Goal: Task Accomplishment & Management: Manage account settings

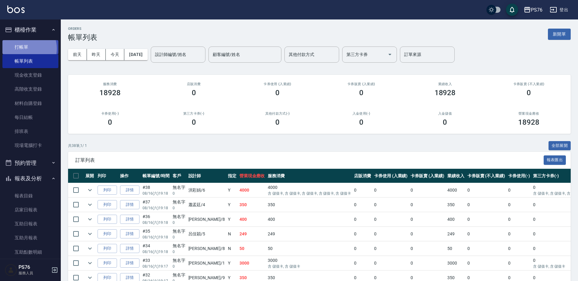
click at [26, 48] on link "打帳單" at bounding box center [30, 47] width 56 height 14
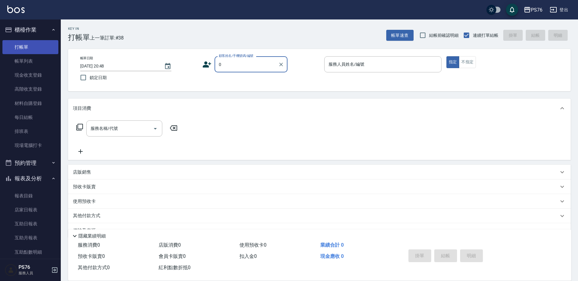
type input "無名字/0/null"
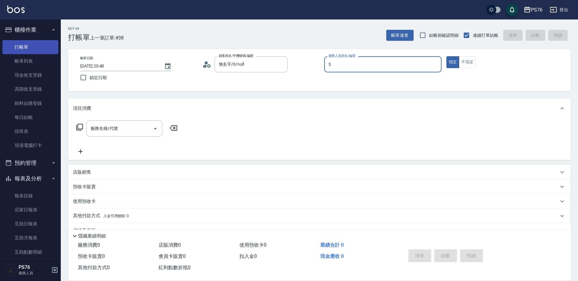
type input "呂佳穎-5"
type button "true"
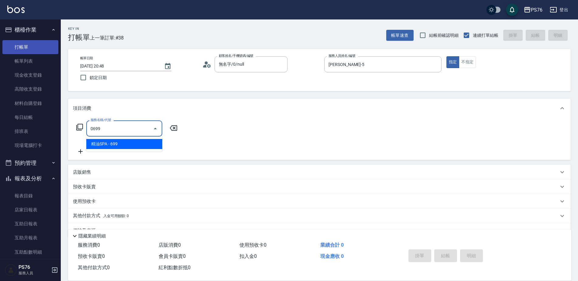
type input "精油SPA(0699)"
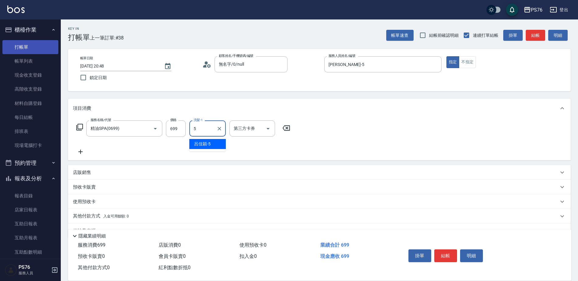
type input "呂佳穎-5"
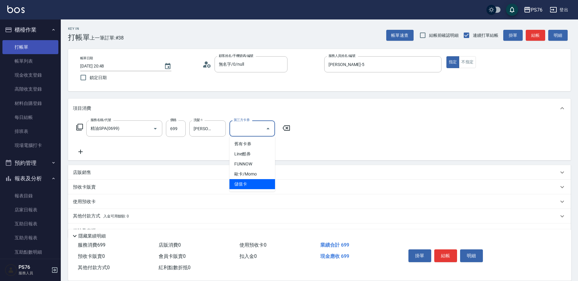
type input "儲值卡"
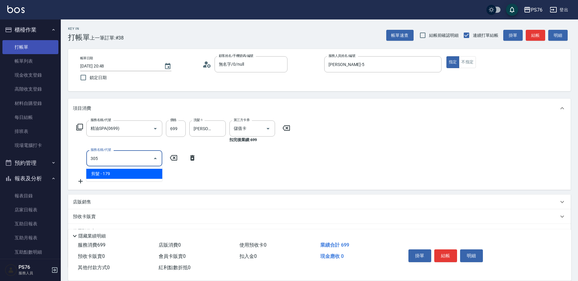
type input "剪髮(305)"
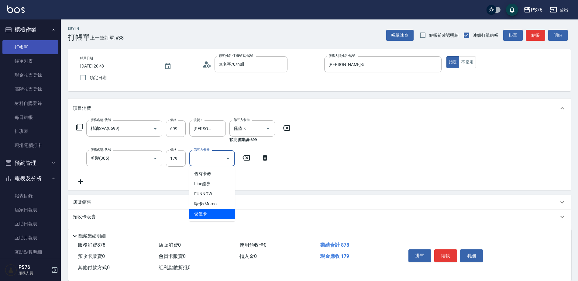
type input "儲值卡"
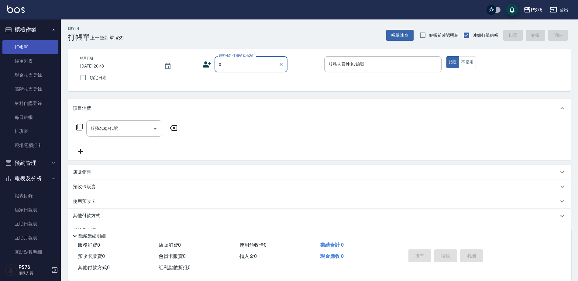
type input "無名字/0/null"
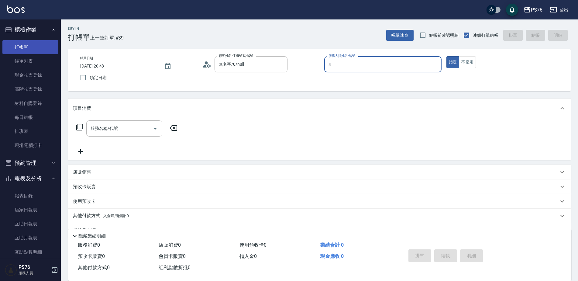
type input "蕭孟廷-4"
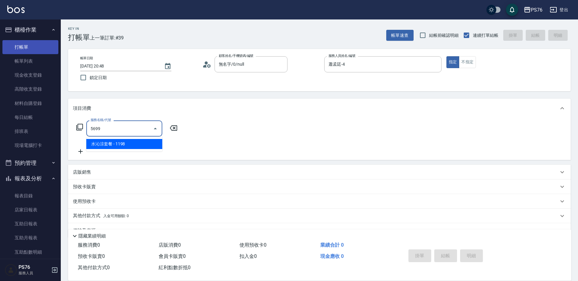
type input "水沁涼套餐(5699)"
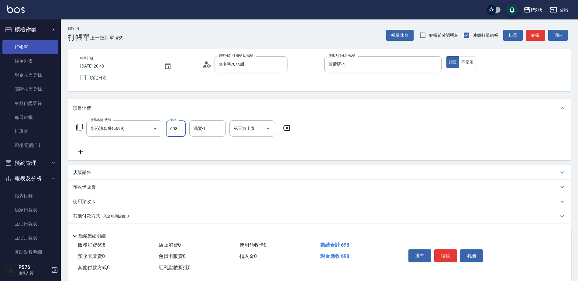
type input "698"
type input "李宇喬-33"
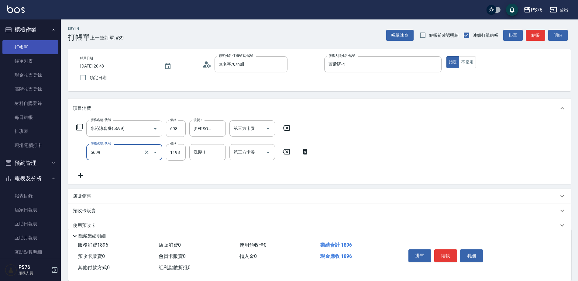
type input "水沁涼套餐(5699)"
type input "500"
type input "蕭孟廷-4"
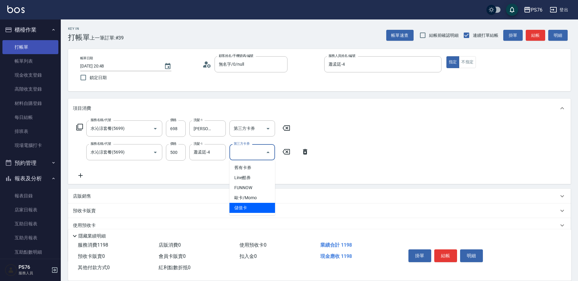
type input "儲值卡"
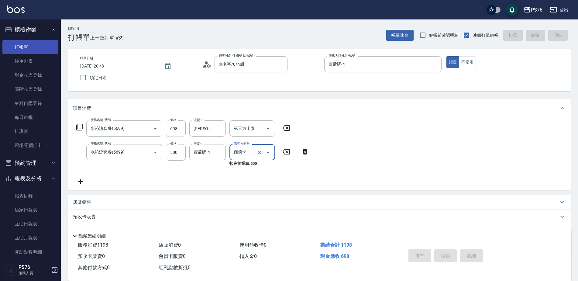
type input "2025/08/16 20:49"
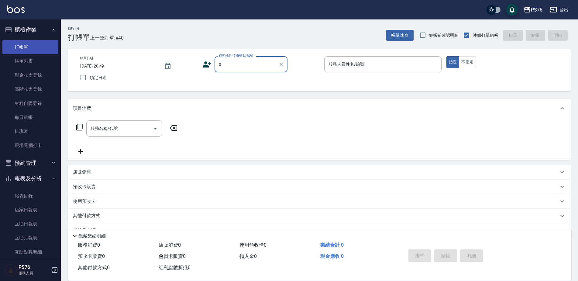
type input "無名字/0/null"
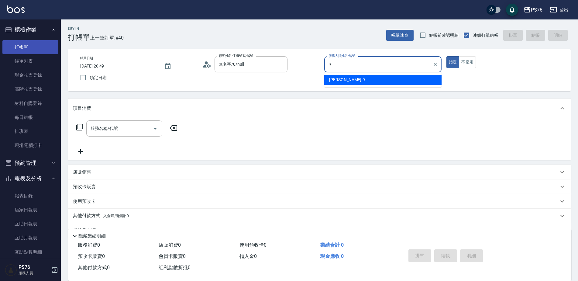
type input "劉憶彤-9"
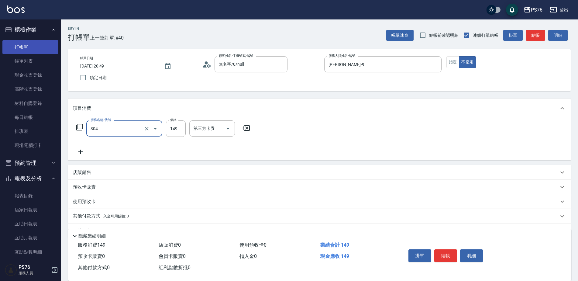
type input "剪髮(304)"
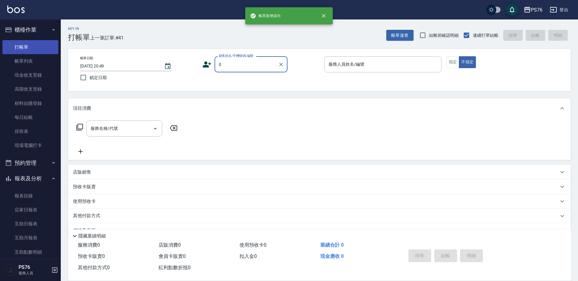
type input "無名字/0/null"
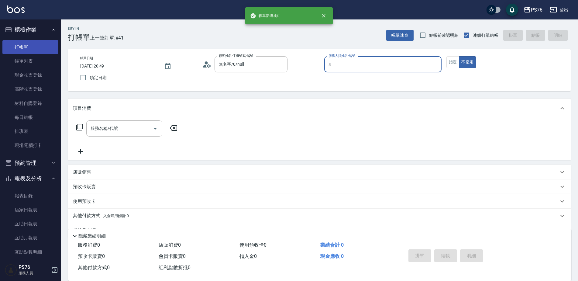
type input "蕭孟廷-4"
type button "false"
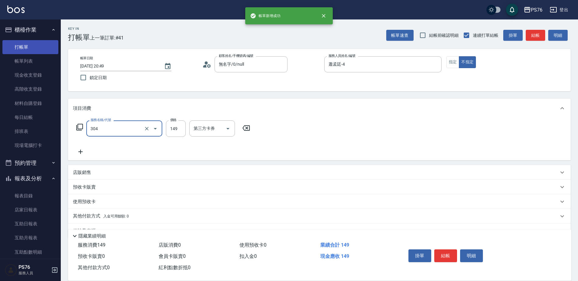
type input "剪髮(304)"
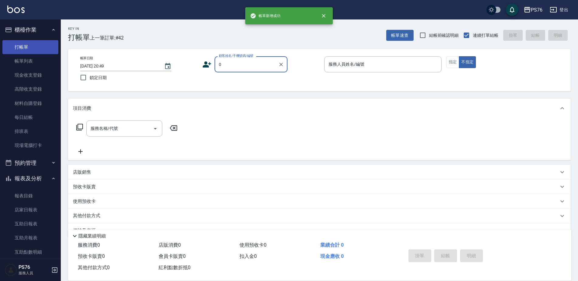
type input "無名字/0/null"
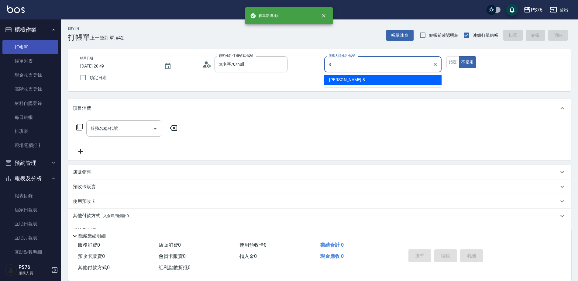
type input "韓韓森-8"
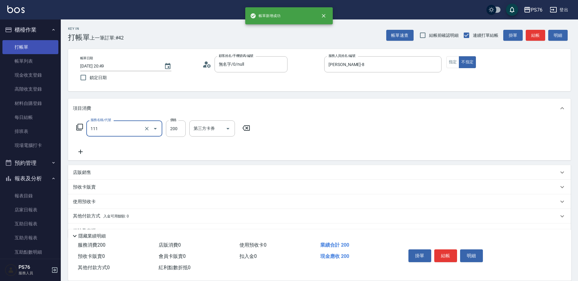
type input "200(111)"
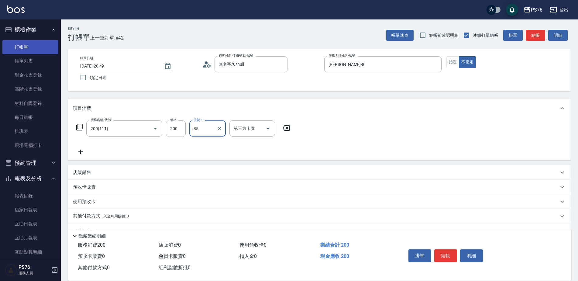
type input "35"
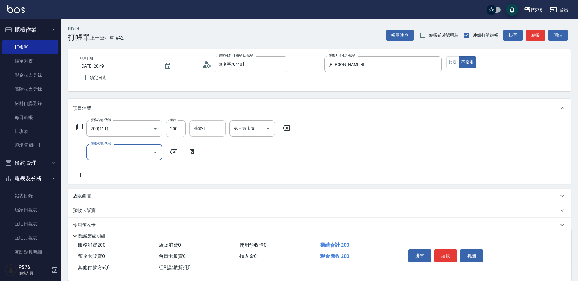
click at [195, 129] on input "洗髮-1" at bounding box center [207, 128] width 31 height 11
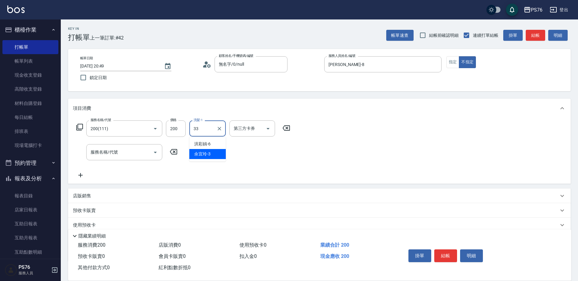
type input "李宇喬-33"
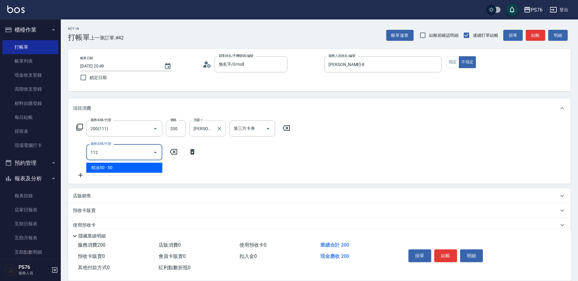
type input "精油50(112)"
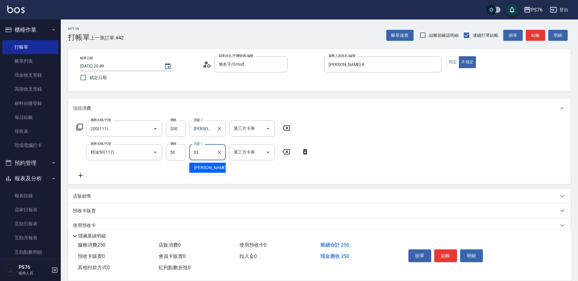
type input "李宇喬-33"
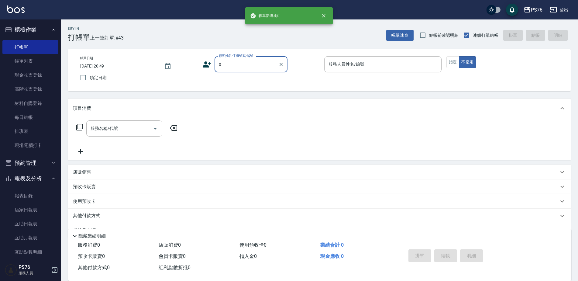
type input "無名字/0/null"
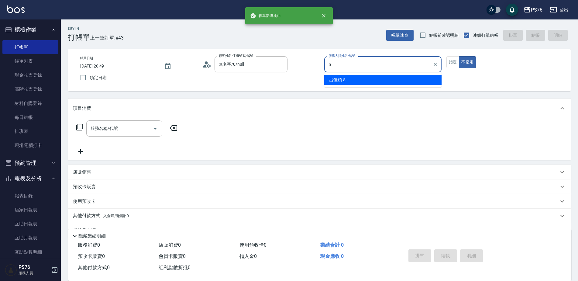
type input "呂佳穎-5"
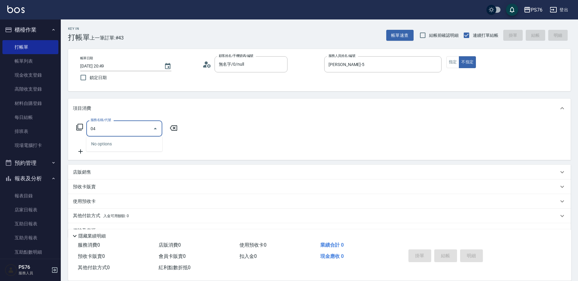
type input "0"
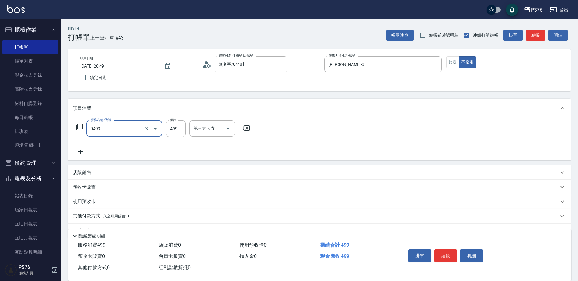
type input "伊黛莉499(0499)"
type input "游怡瑄-24"
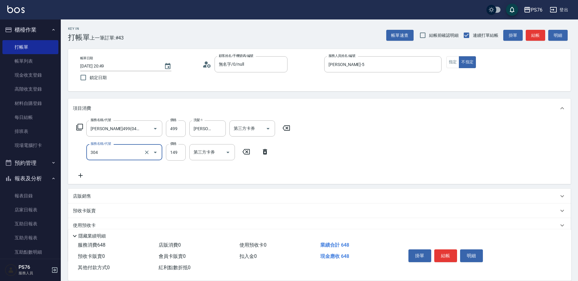
type input "剪髮(304)"
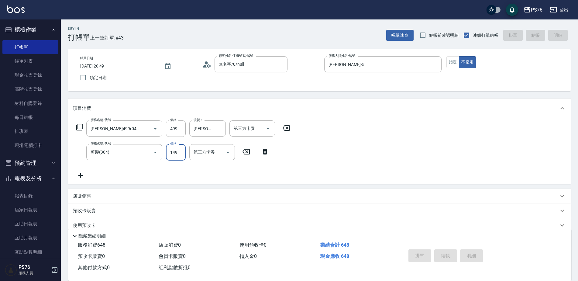
type input "2025/08/16 20:50"
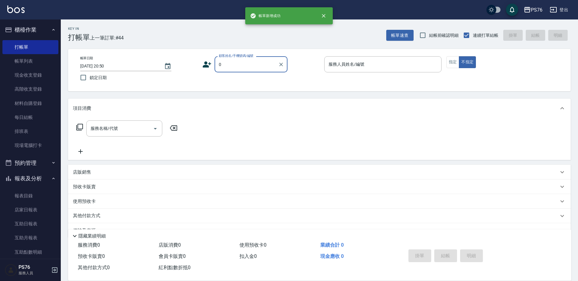
type input "無名字/0/null"
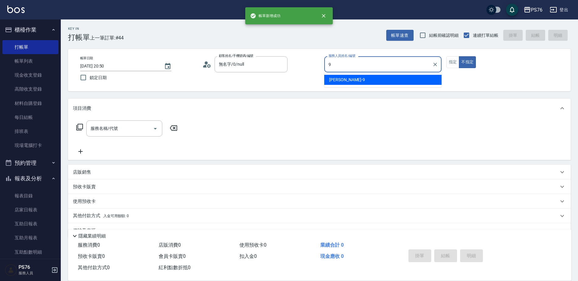
type input "劉憶彤-9"
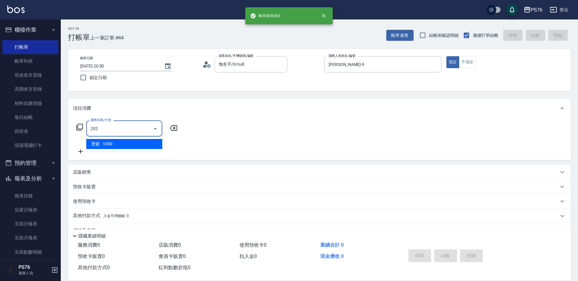
type input "燙髮(202)"
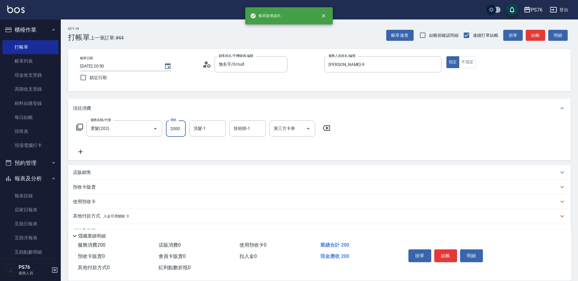
type input "2000"
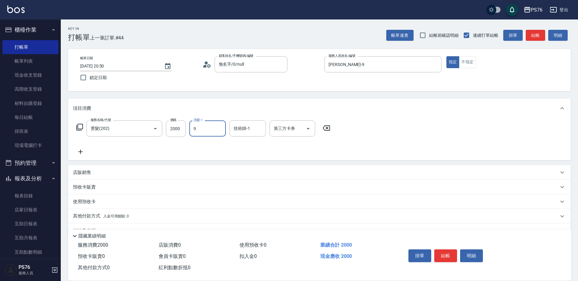
type input "劉憶彤-9"
type input "游怡瑄-24"
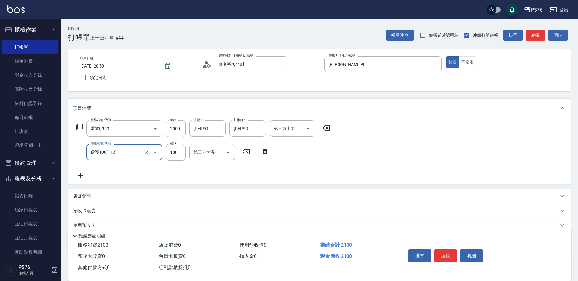
type input "瞬護100(113)"
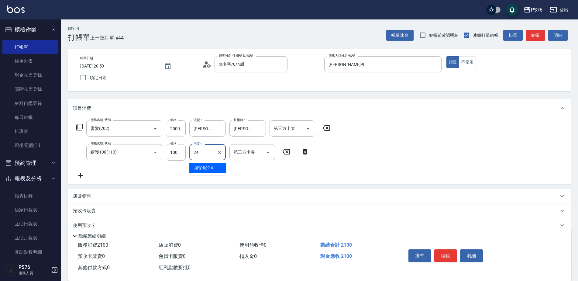
type input "游怡瑄-24"
drag, startPoint x: 140, startPoint y: 150, endPoint x: 143, endPoint y: 152, distance: 3.3
click at [140, 151] on input "瞬護100(113)" at bounding box center [115, 152] width 53 height 11
click at [146, 152] on icon "Clear" at bounding box center [147, 152] width 6 height 6
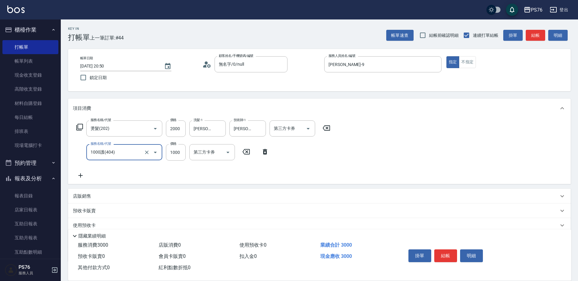
type input "1000護(404)"
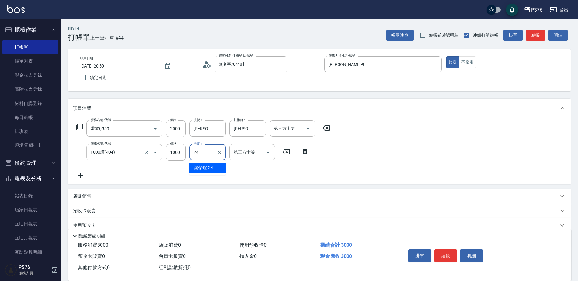
type input "游怡瑄-24"
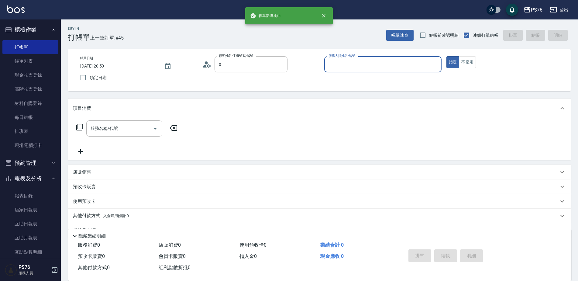
type input "無名字/0/null"
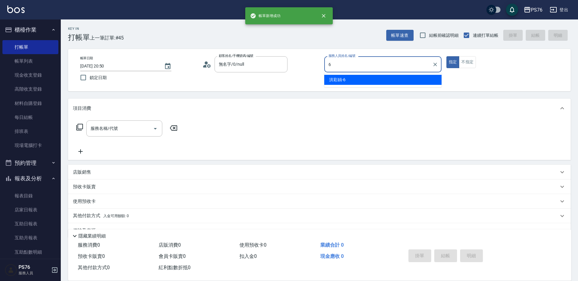
type input "洪彩娟-6"
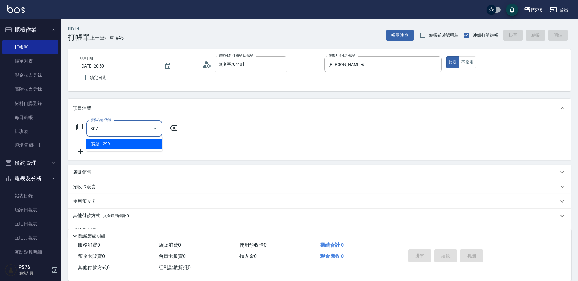
type input "剪髮(307)"
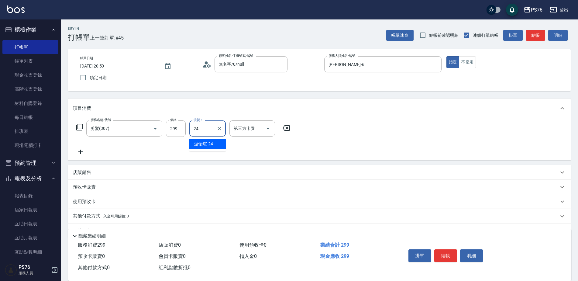
type input "游怡瑄-24"
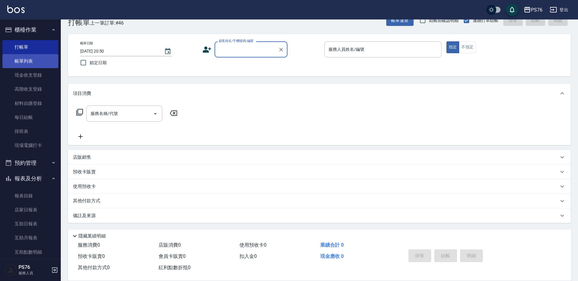
scroll to position [15, 0]
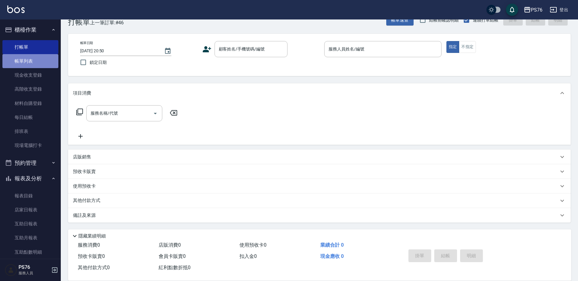
click at [34, 63] on link "帳單列表" at bounding box center [30, 61] width 56 height 14
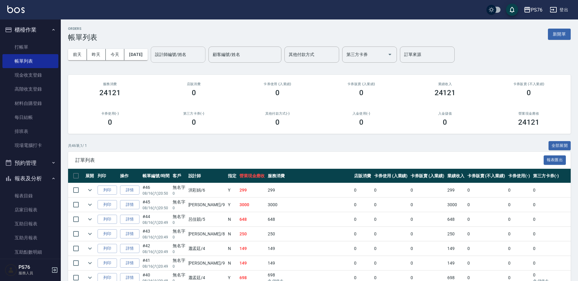
click at [194, 56] on input "設計師編號/姓名" at bounding box center [177, 54] width 49 height 11
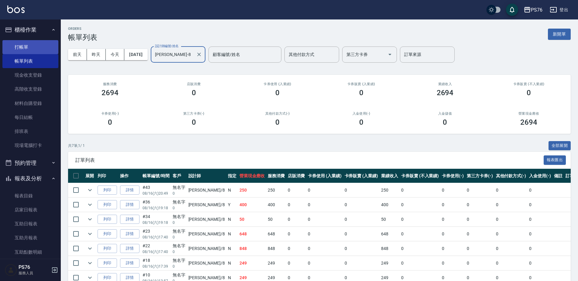
type input "韓韓森-8"
click at [31, 43] on link "打帳單" at bounding box center [30, 47] width 56 height 14
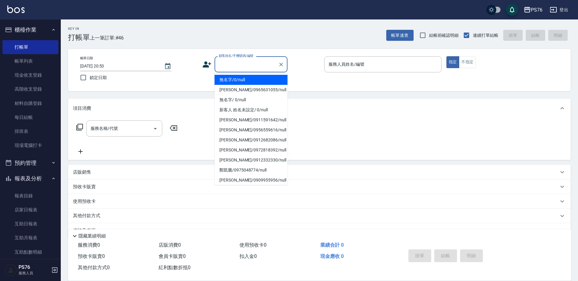
click at [225, 69] on input "顧客姓名/手機號碼/編號" at bounding box center [246, 64] width 58 height 11
type input "無名字/0/null"
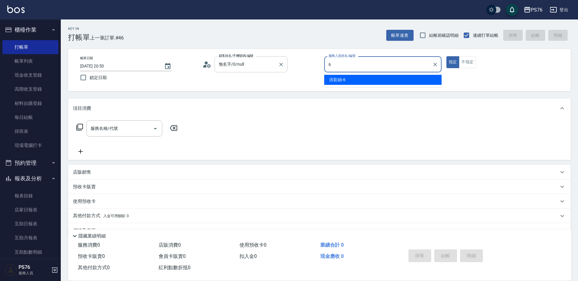
type input "洪彩娟-6"
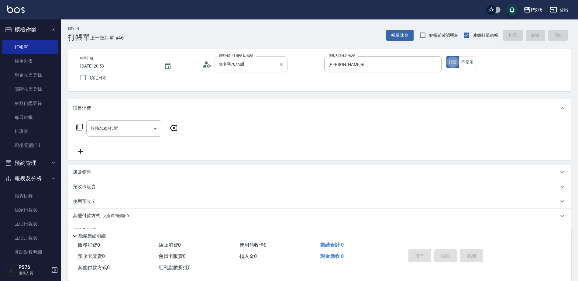
type button "true"
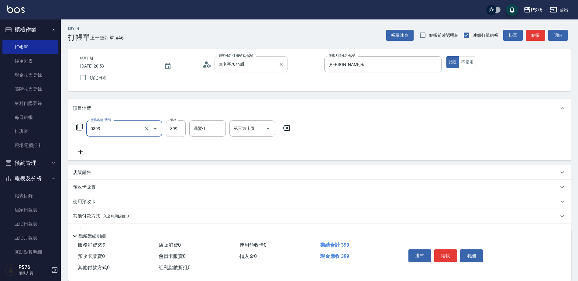
type input "海鹽399(0399)"
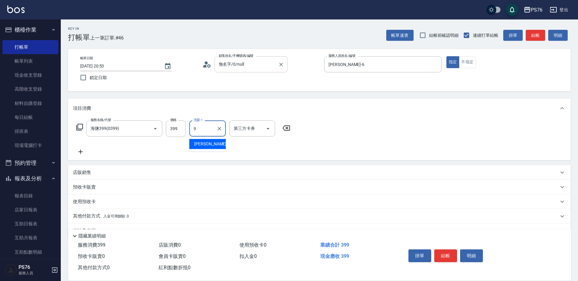
type input "劉憶彤-9"
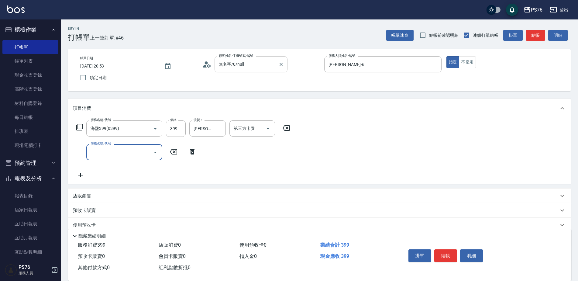
type input "1"
type input "剪髮(304)"
type input "50"
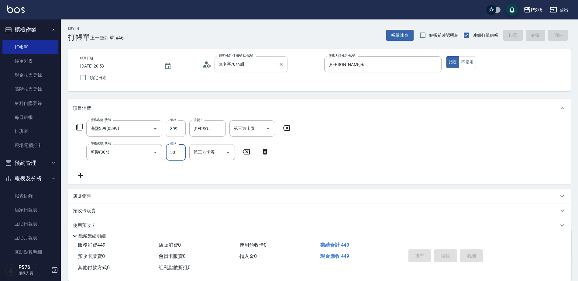
type input "2025/08/16 21:14"
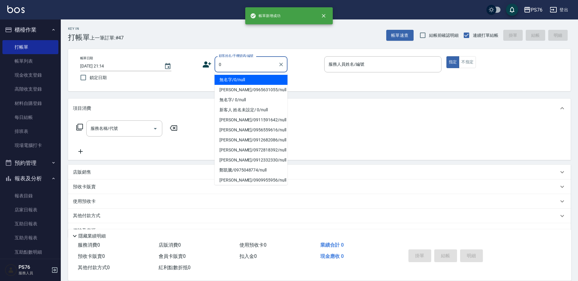
type input "無名字/0/null"
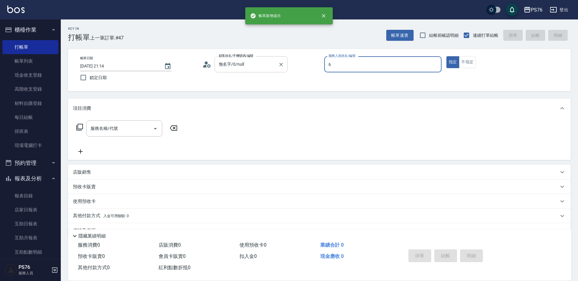
type input "洪彩娟-6"
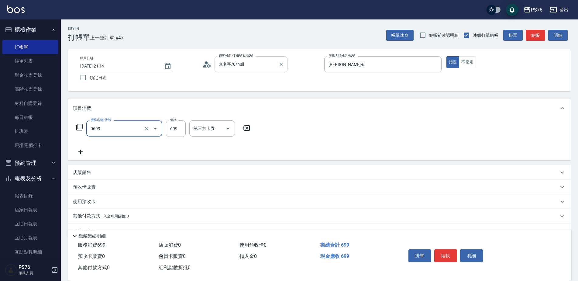
type input "精油SPA(0699)"
type input "洪彩娟-6"
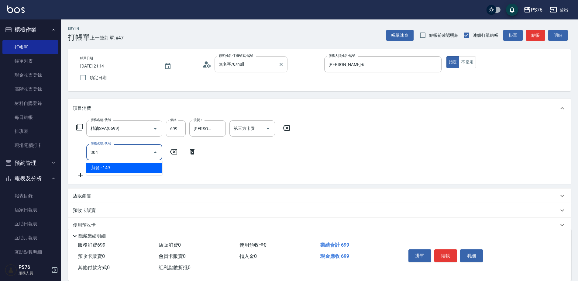
type input "剪髮(304)"
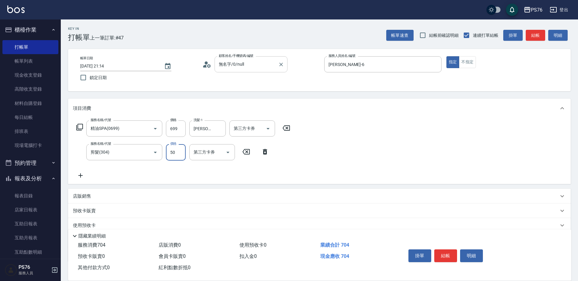
type input "50"
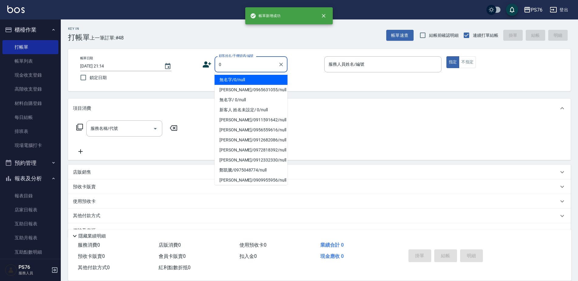
type input "無名字/0/null"
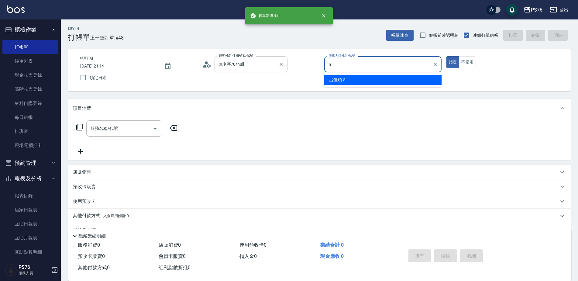
type input "呂佳穎-5"
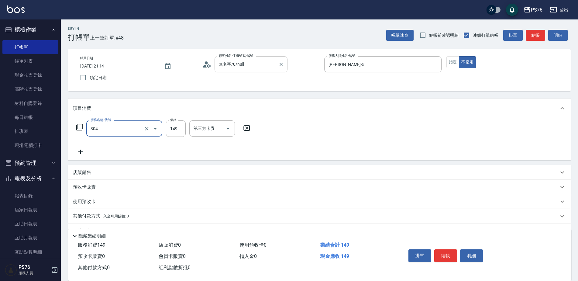
type input "剪髮(304)"
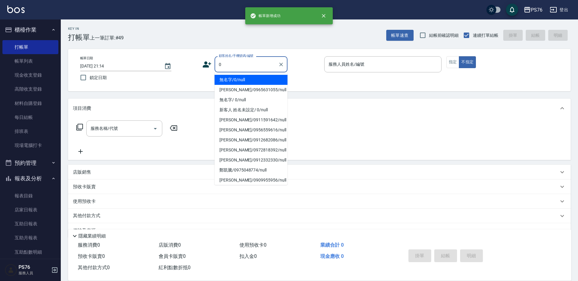
type input "無名字/0/null"
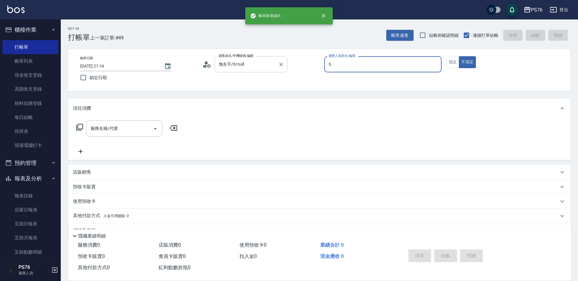
type input "呂佳穎-5"
type button "false"
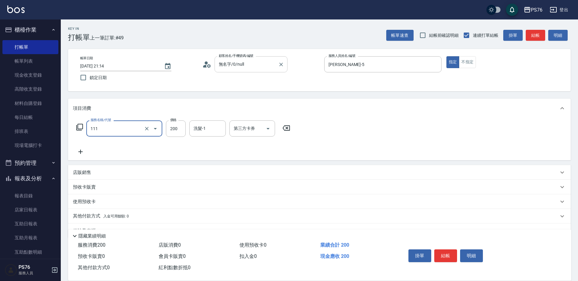
type input "200(111)"
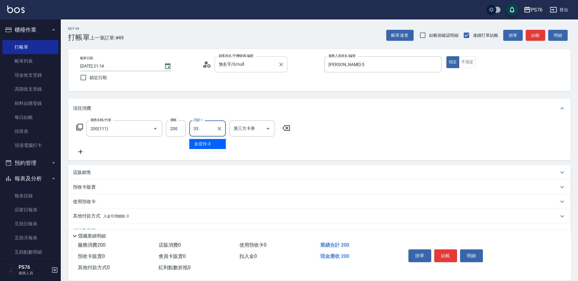
type input "李宇喬-33"
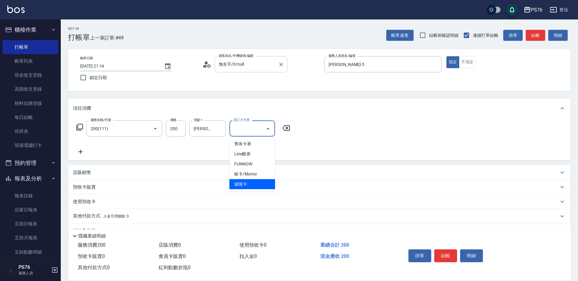
type input "儲值卡"
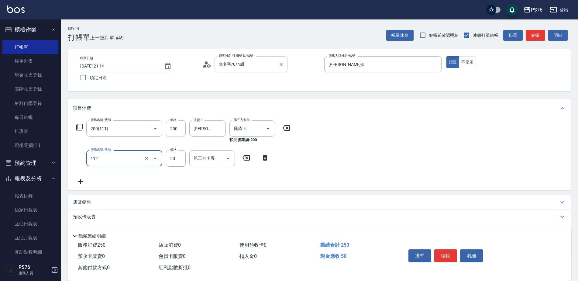
type input "精油50(112)"
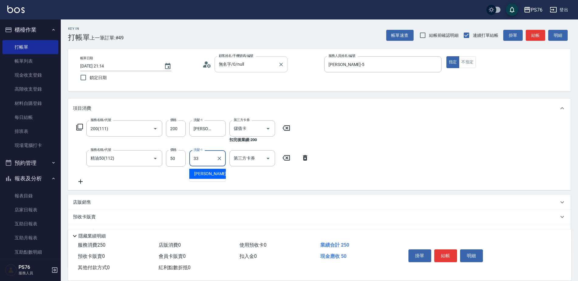
type input "李宇喬-33"
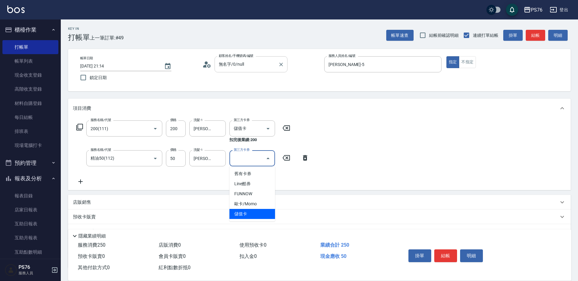
type input "儲值卡"
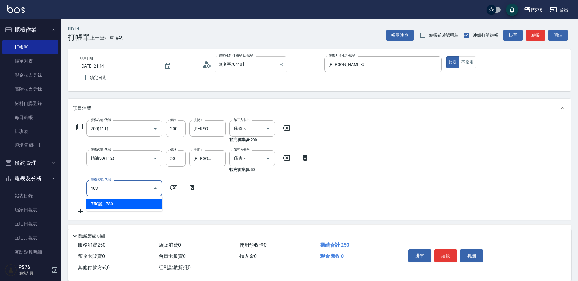
type input "750護(403)"
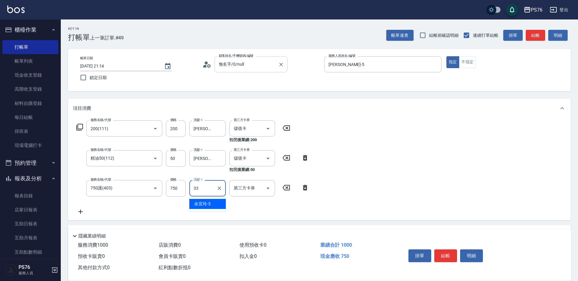
type input "李宇喬-33"
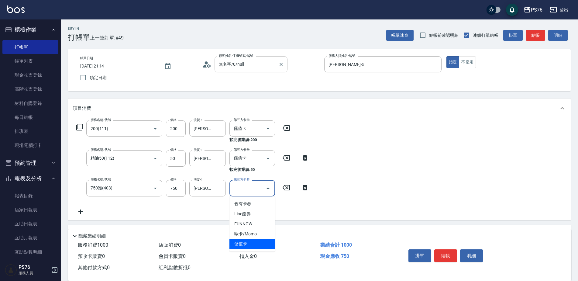
type input "儲值卡"
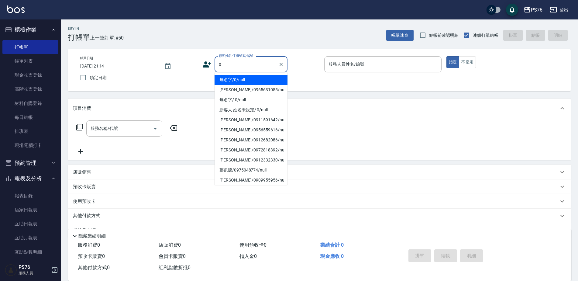
type input "無名字/0/null"
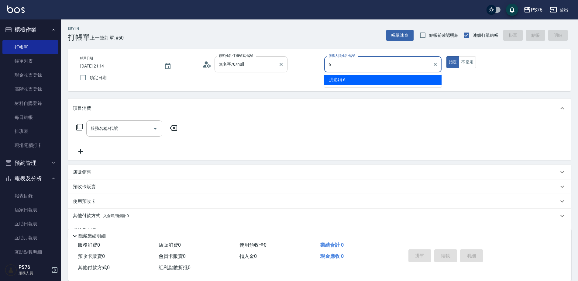
type input "洪彩娟-6"
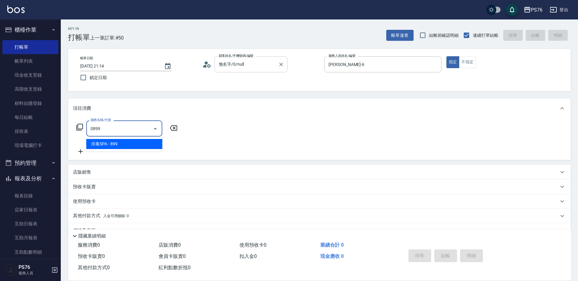
type input "排毒SPA(0899)"
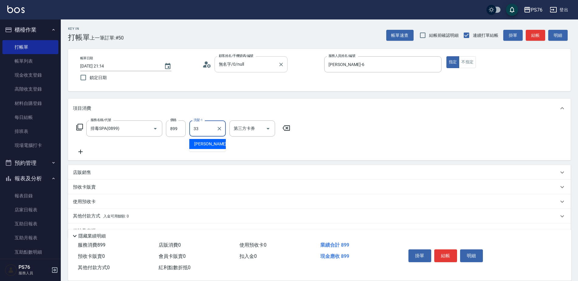
type input "李宇喬-33"
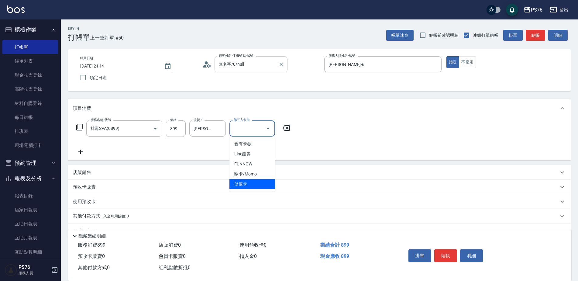
type input "儲值卡"
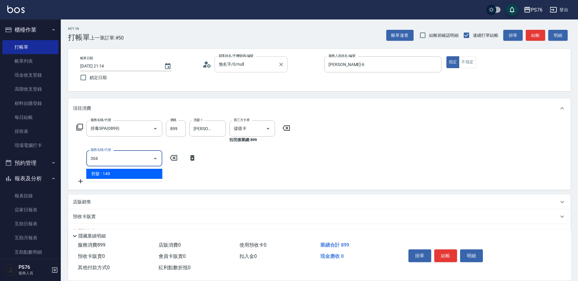
type input "剪髮(304)"
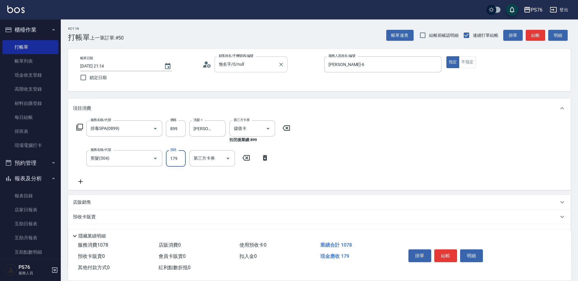
type input "179"
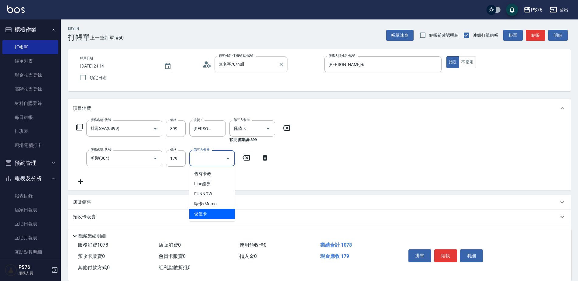
type input "儲值卡"
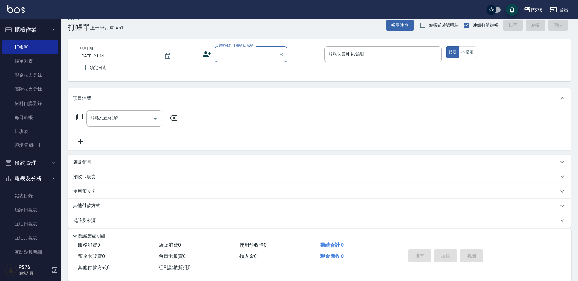
scroll to position [15, 0]
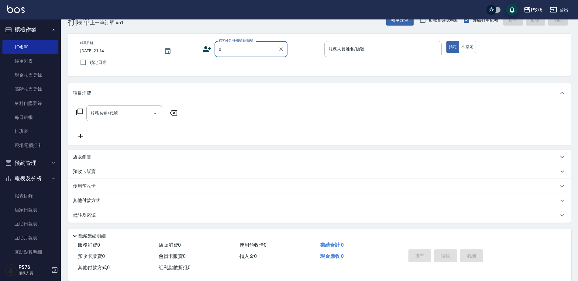
type input "無名字/0/null"
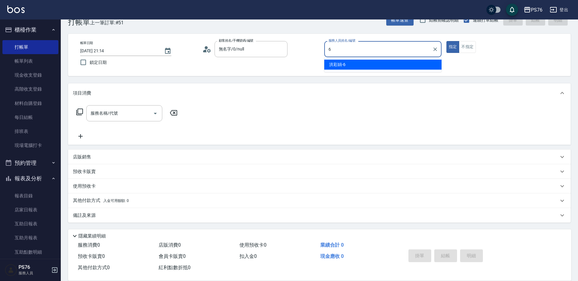
type input "洪彩娟-6"
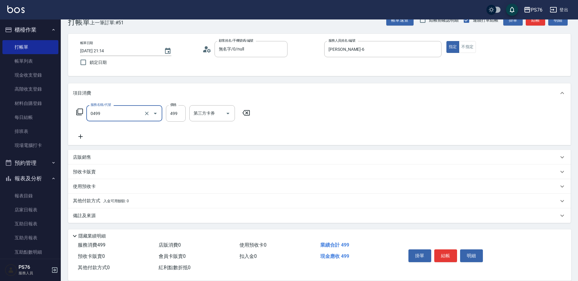
type input "伊黛莉499(0499)"
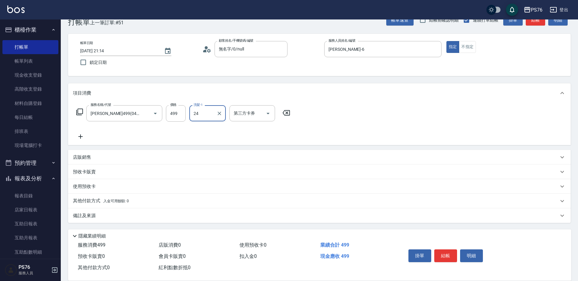
type input "游怡瑄-24"
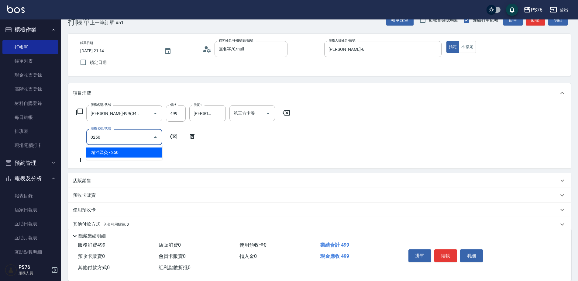
type input "精油溫灸(0250)"
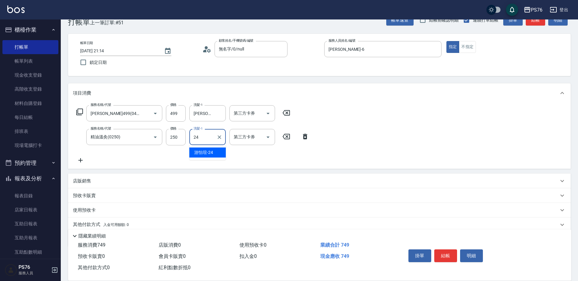
type input "游怡瑄-24"
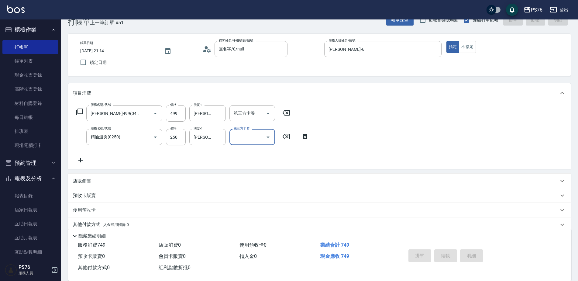
type input "2025/08/16 21:20"
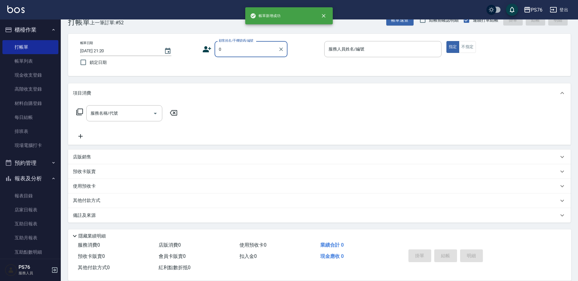
type input "無名字/0/null"
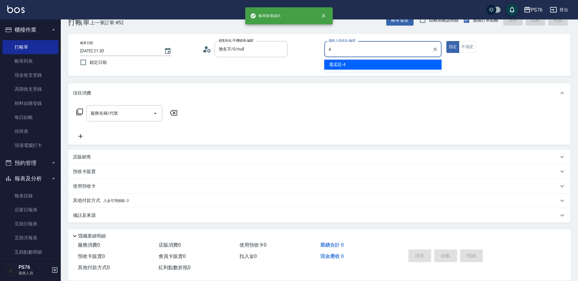
type input "蕭孟廷-4"
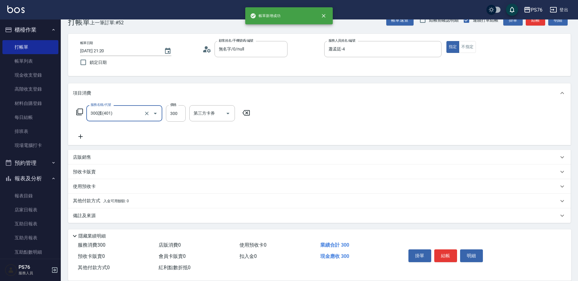
type input "300護(401)"
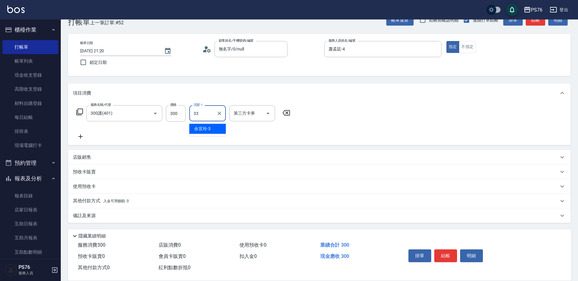
type input "李宇喬-33"
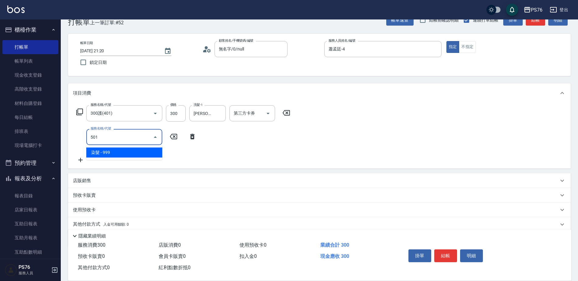
type input "染髮(501)"
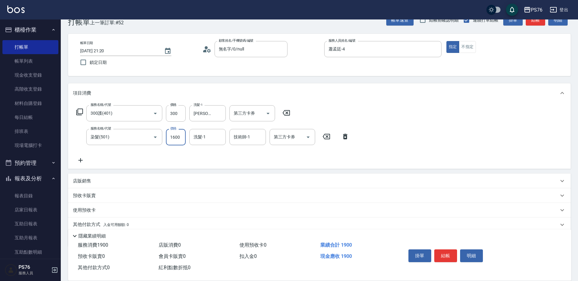
type input "1600"
type input "李宇喬-33"
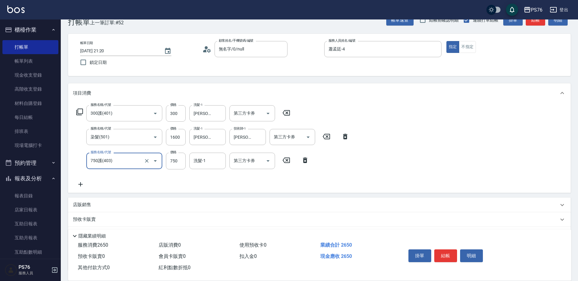
type input "750護(403)"
type input "李宇喬-33"
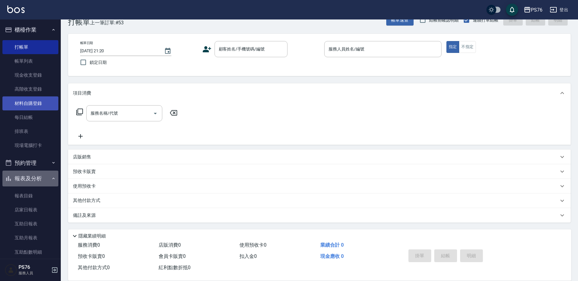
drag, startPoint x: 48, startPoint y: 177, endPoint x: 9, endPoint y: 107, distance: 80.1
click at [51, 176] on icon "button" at bounding box center [53, 178] width 5 height 5
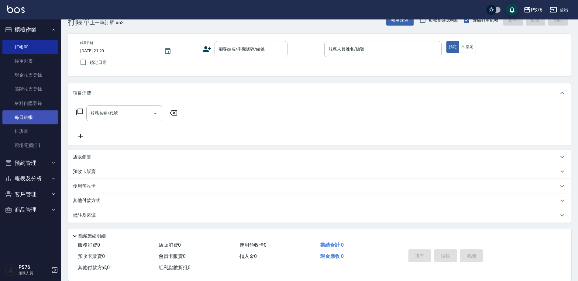
click at [33, 113] on link "每日結帳" at bounding box center [30, 117] width 56 height 14
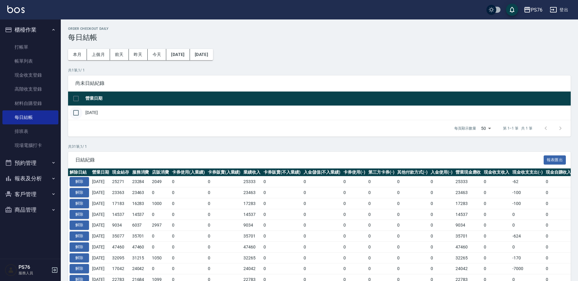
click at [72, 112] on input "checkbox" at bounding box center [76, 112] width 13 height 13
checkbox input "true"
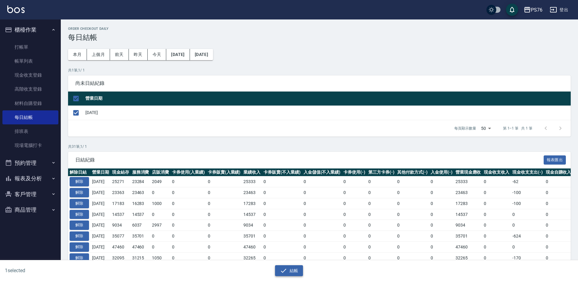
click at [291, 269] on button "結帳" at bounding box center [289, 270] width 28 height 11
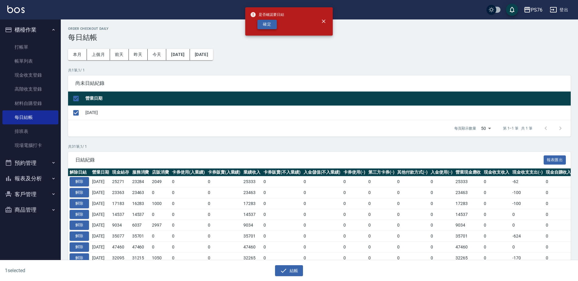
click at [261, 24] on button "確定" at bounding box center [266, 24] width 19 height 9
checkbox input "false"
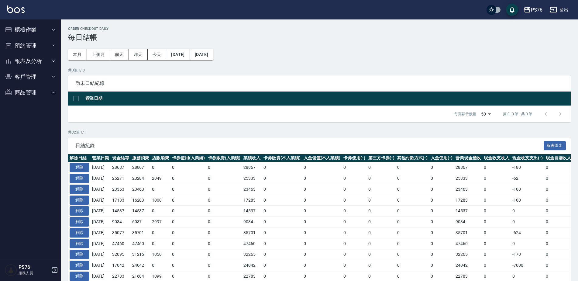
click at [36, 59] on button "報表及分析" at bounding box center [30, 61] width 56 height 16
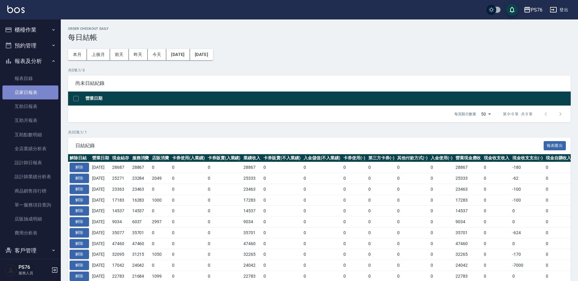
click at [39, 94] on link "店家日報表" at bounding box center [30, 92] width 56 height 14
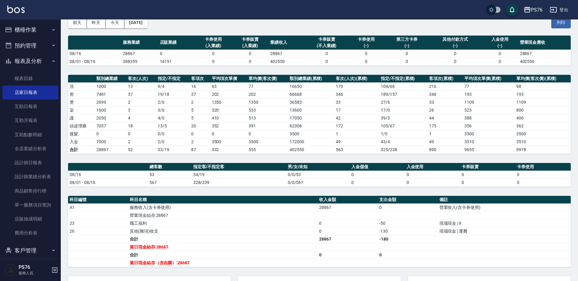
scroll to position [38, 0]
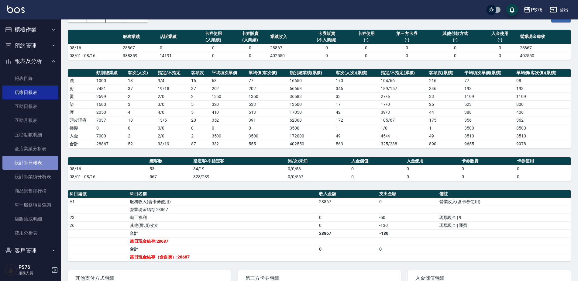
click at [42, 163] on link "設計師日報表" at bounding box center [30, 163] width 56 height 14
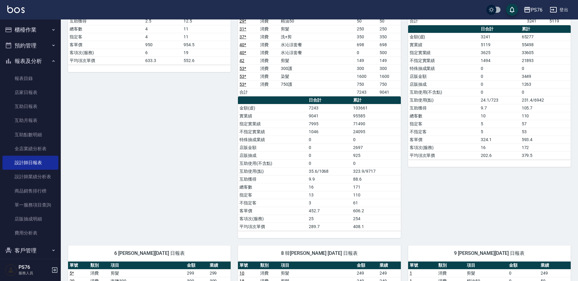
scroll to position [183, 0]
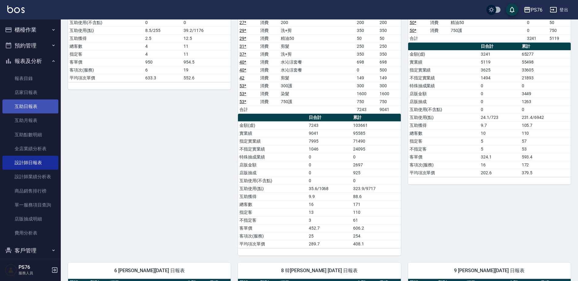
click at [36, 108] on link "互助日報表" at bounding box center [30, 106] width 56 height 14
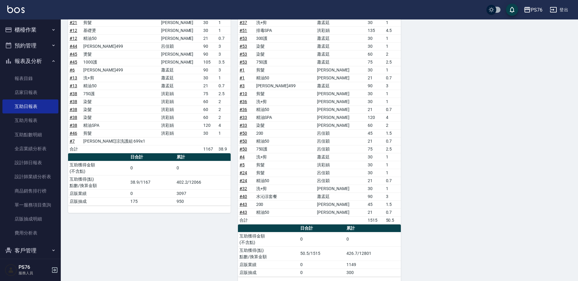
scroll to position [413, 0]
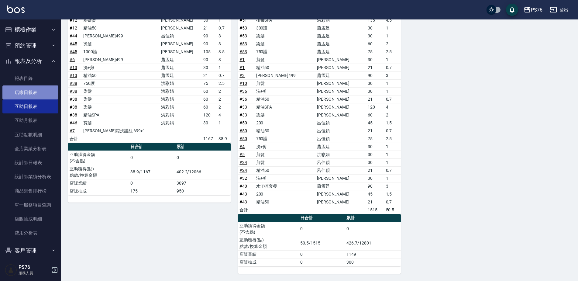
click at [36, 90] on link "店家日報表" at bounding box center [30, 92] width 56 height 14
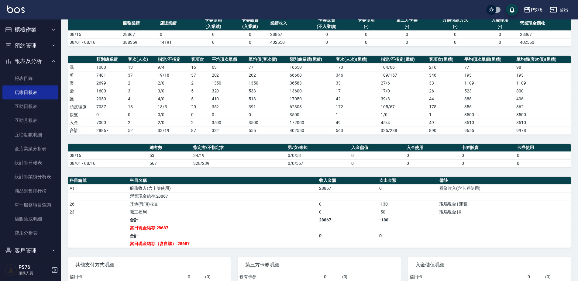
scroll to position [49, 0]
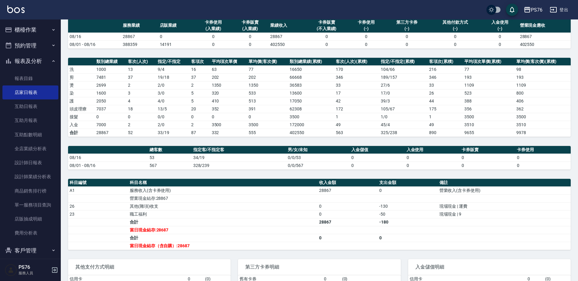
click at [564, 9] on button "登出" at bounding box center [558, 9] width 23 height 11
